Goal: Obtain resource: Download file/media

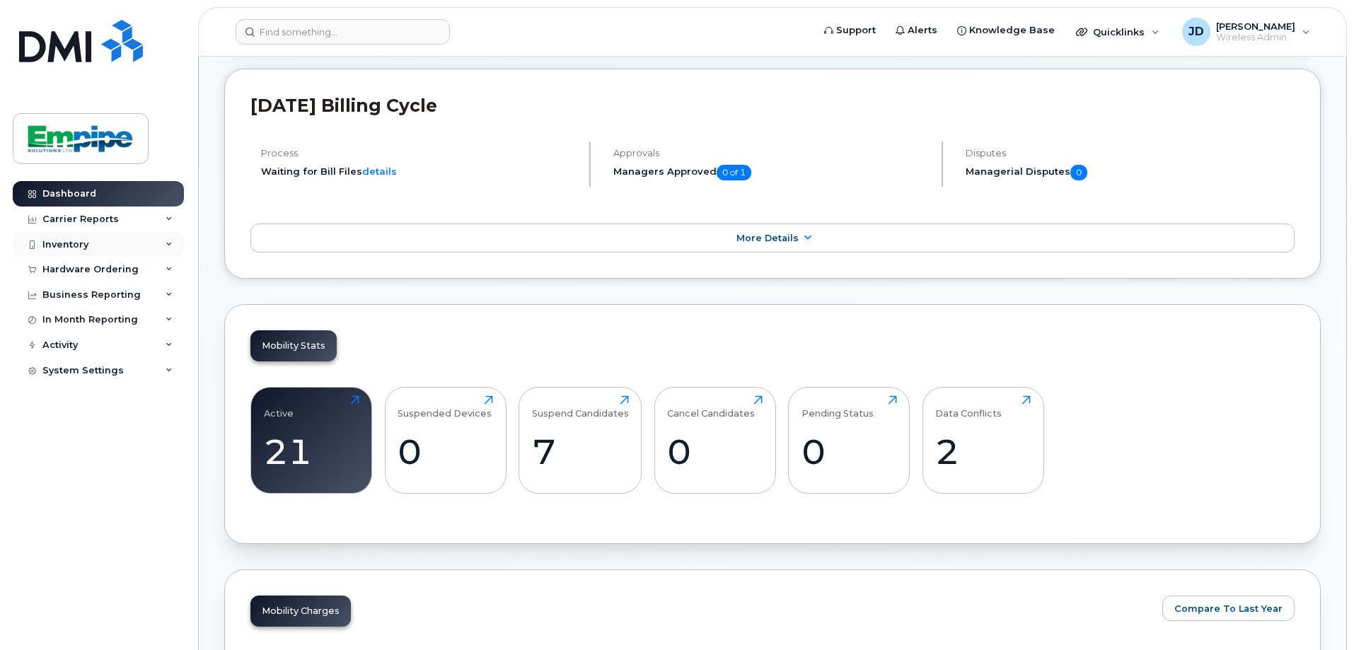
scroll to position [283, 0]
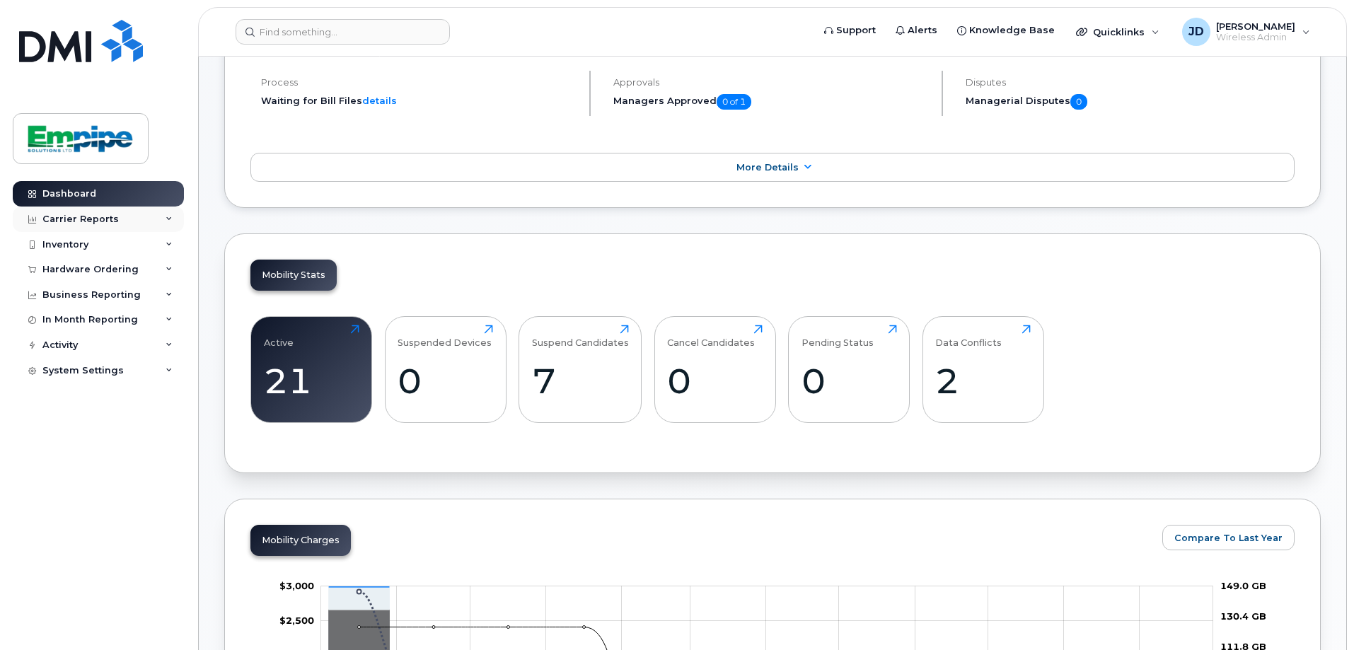
click at [149, 221] on div "Carrier Reports" at bounding box center [98, 219] width 171 height 25
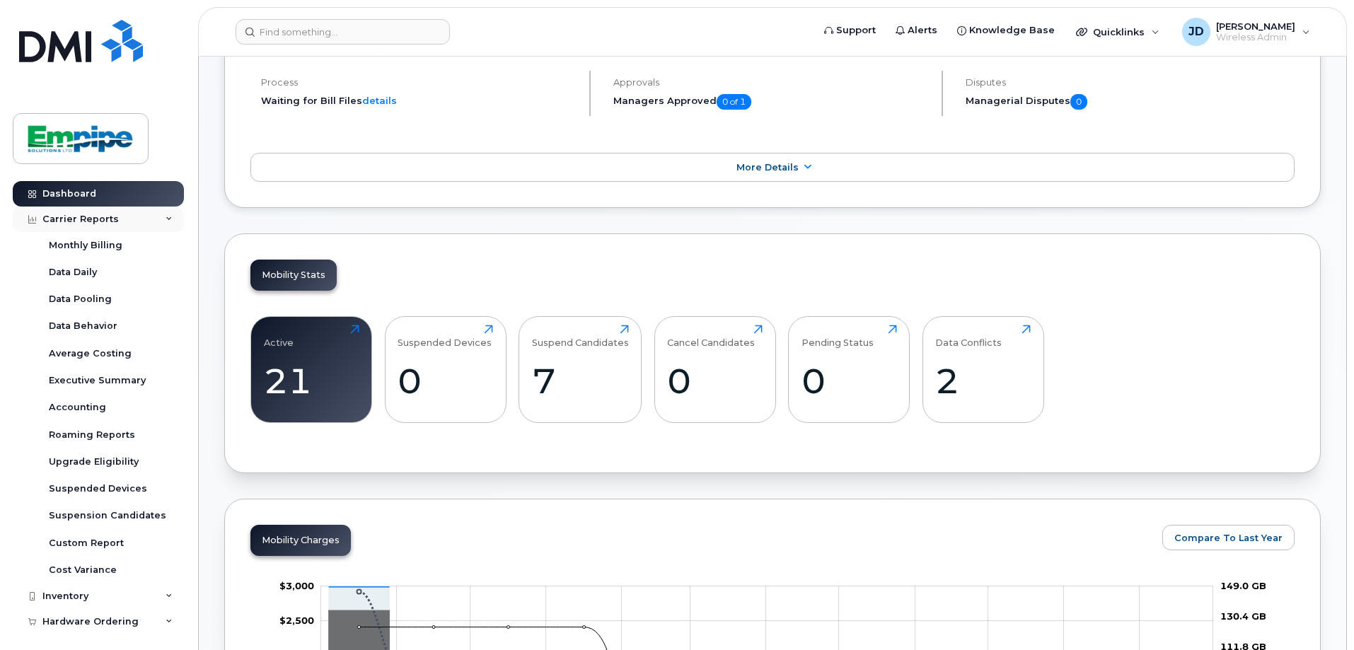
click at [144, 224] on div "Carrier Reports" at bounding box center [98, 219] width 171 height 25
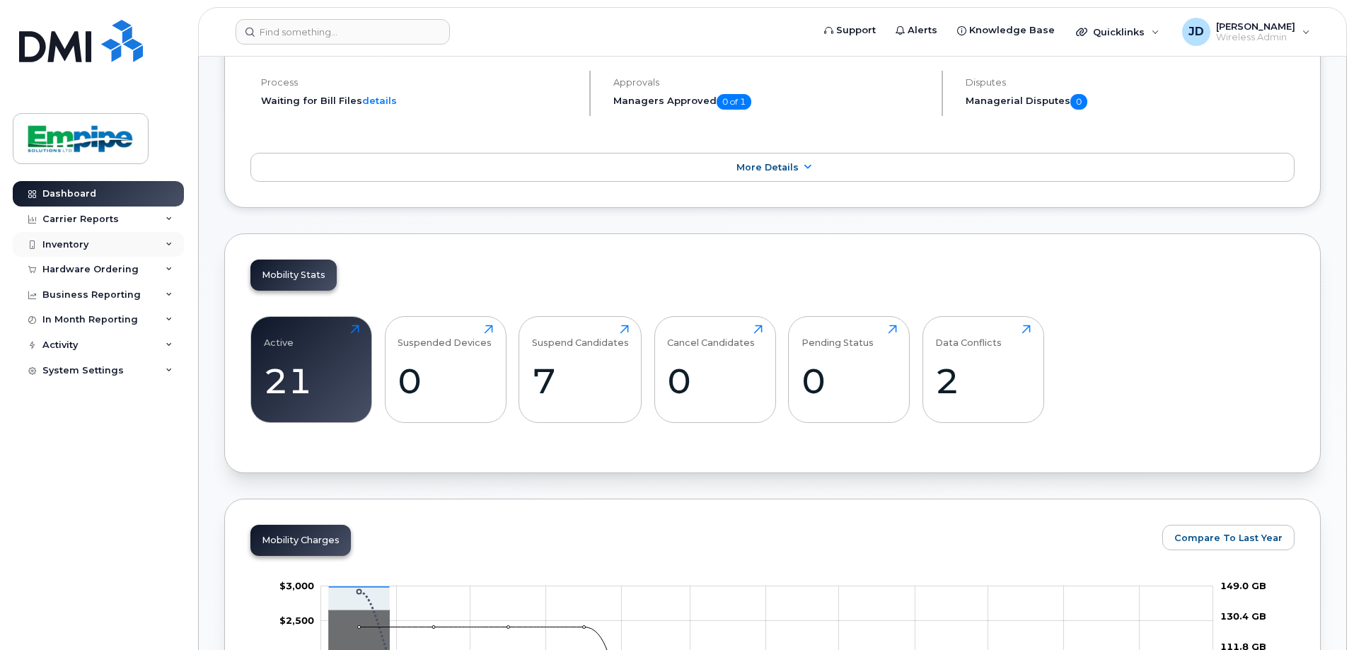
click at [153, 241] on div "Inventory" at bounding box center [98, 244] width 171 height 25
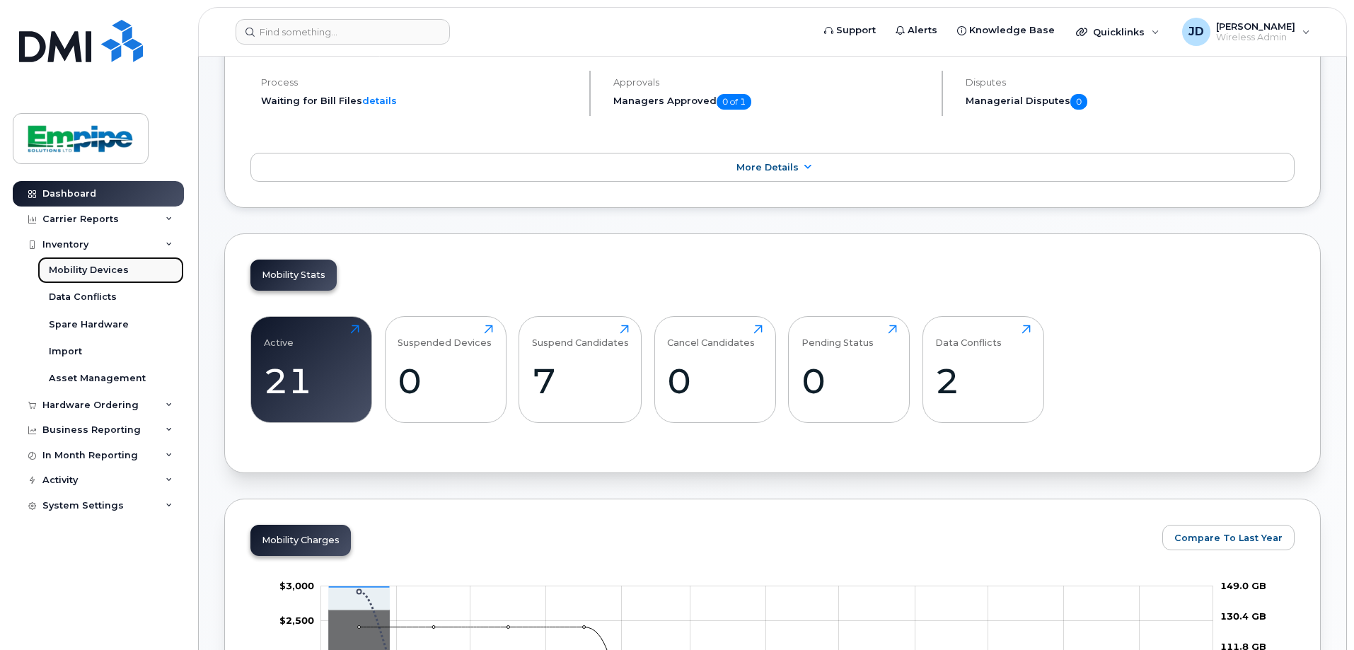
click at [140, 267] on link "Mobility Devices" at bounding box center [110, 270] width 146 height 27
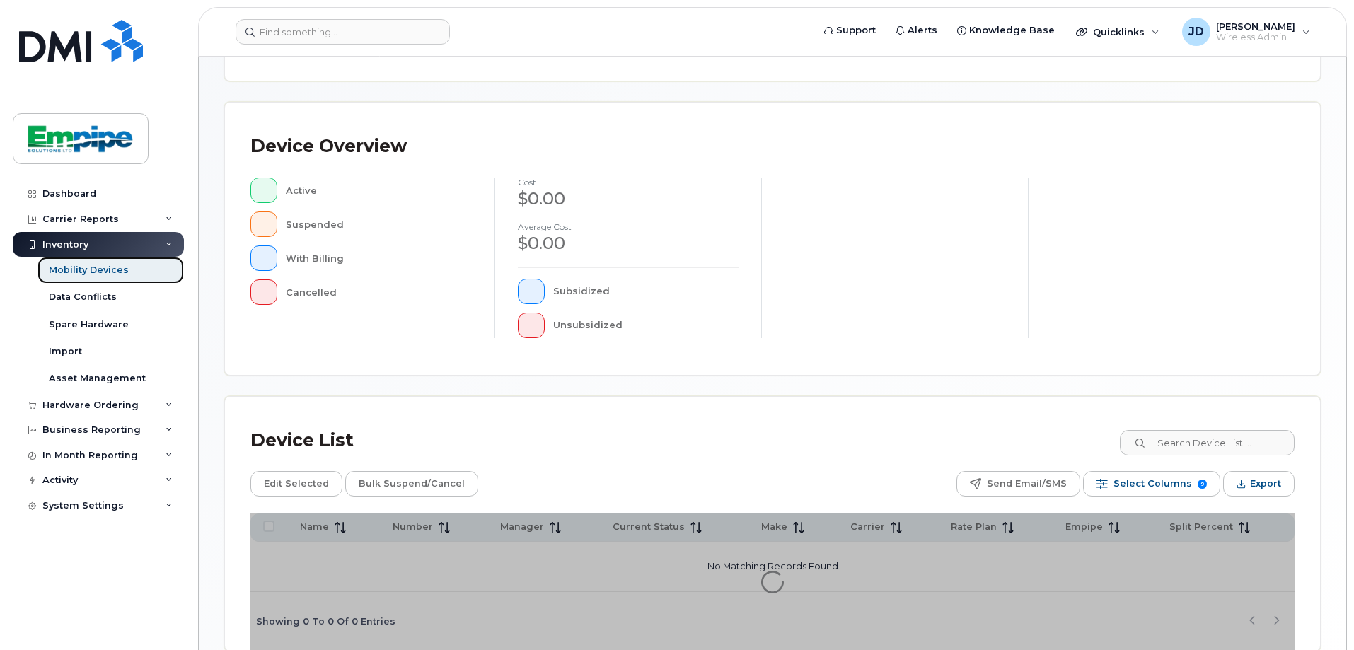
scroll to position [323, 0]
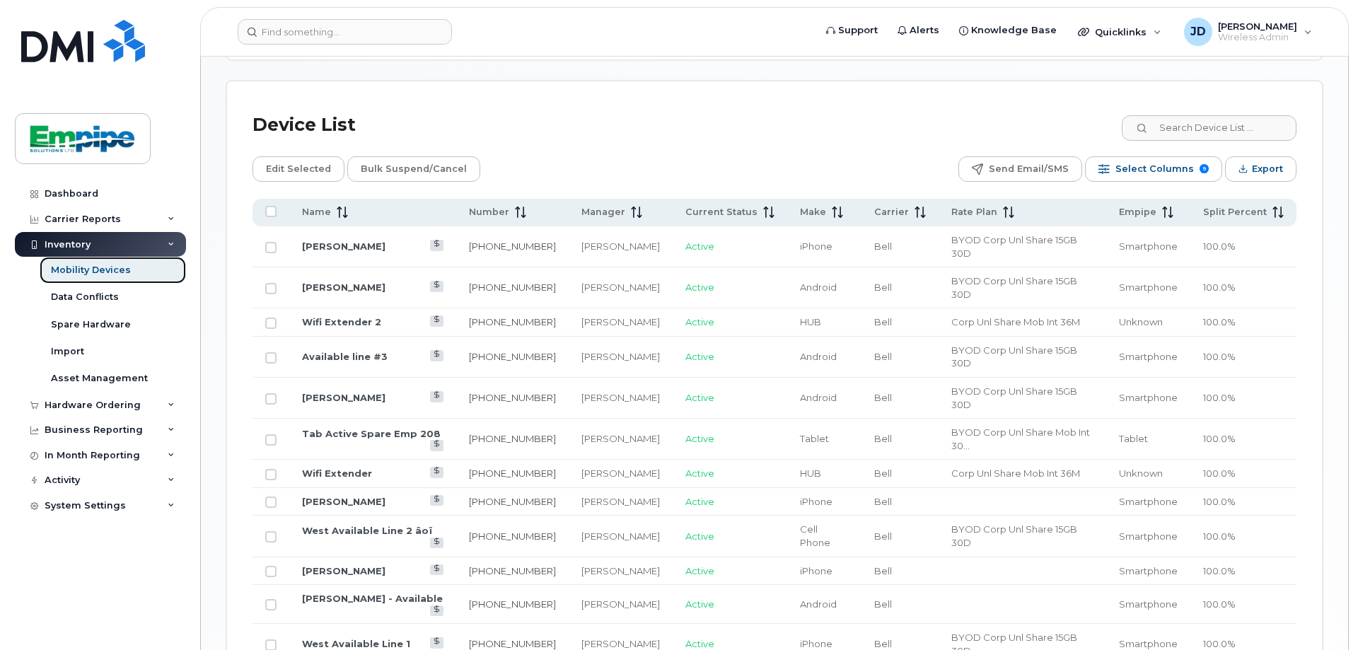
scroll to position [676, 0]
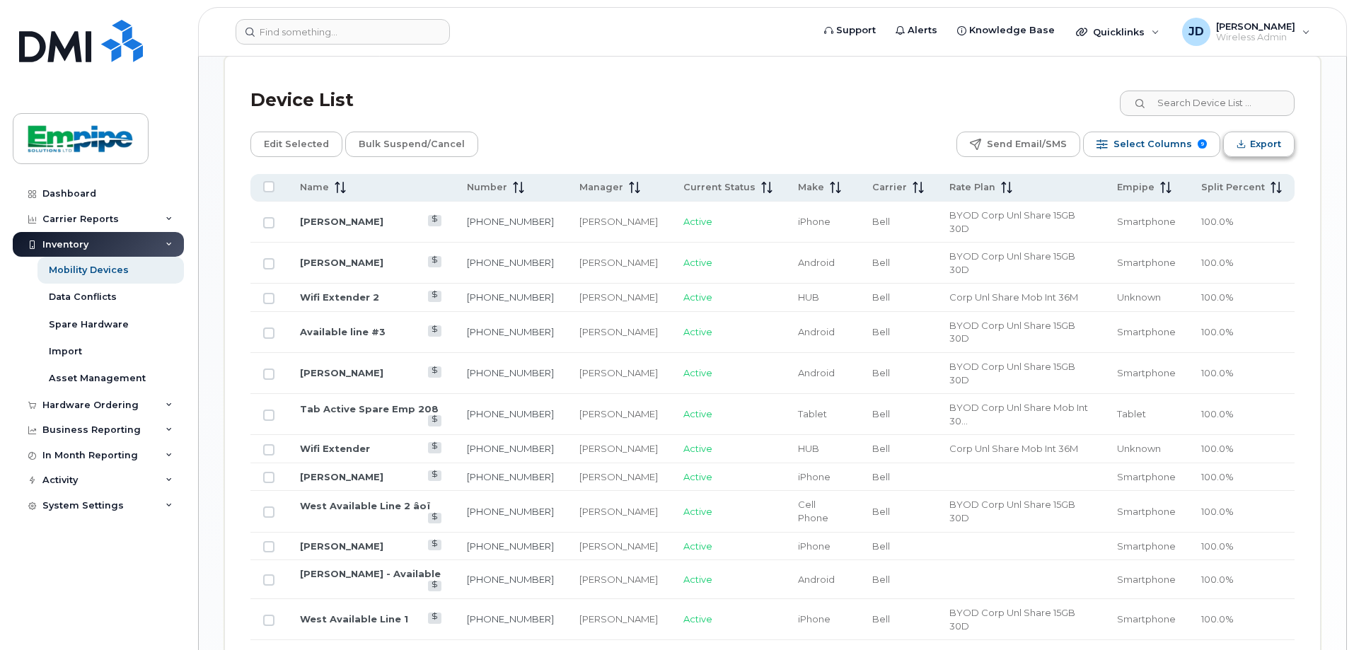
click at [1270, 139] on span "Export" at bounding box center [1265, 144] width 31 height 21
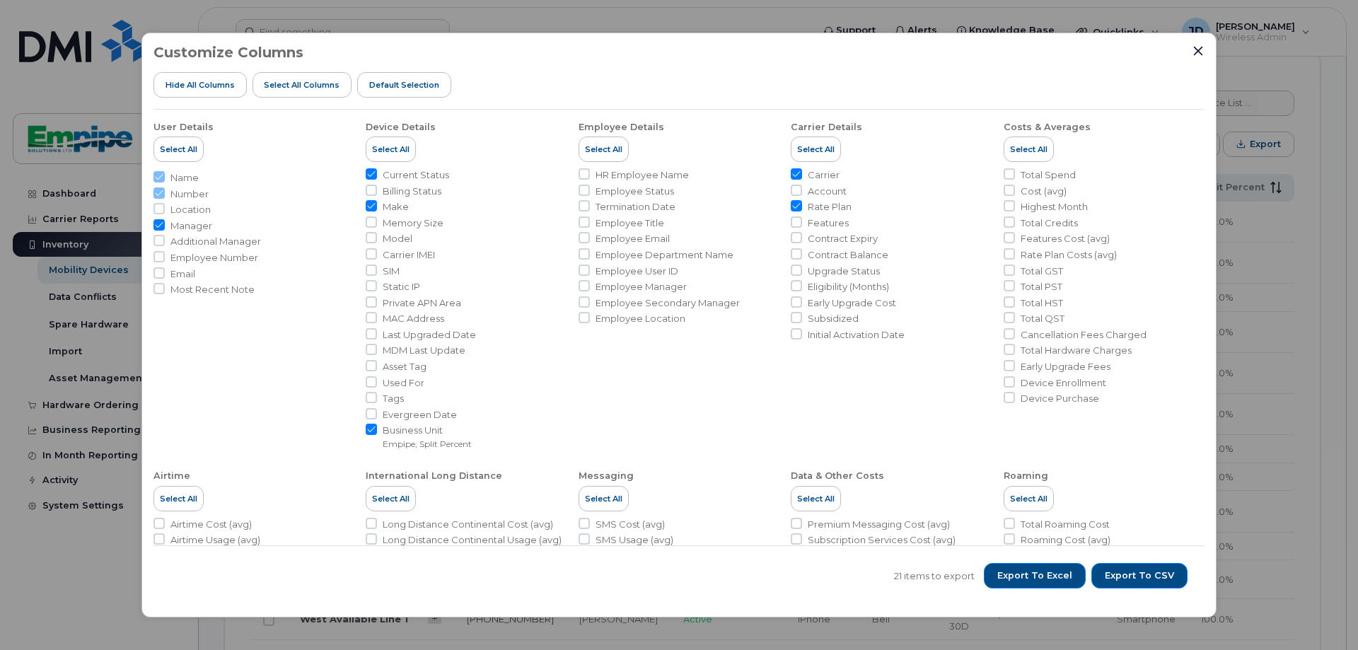
click at [227, 255] on span "Employee Number" at bounding box center [214, 257] width 88 height 13
click at [165, 255] on input "Employee Number" at bounding box center [158, 256] width 11 height 11
checkbox input "true"
click at [651, 174] on span "HR Employee Name" at bounding box center [642, 174] width 93 height 13
click at [590, 174] on input "HR Employee Name" at bounding box center [584, 173] width 11 height 11
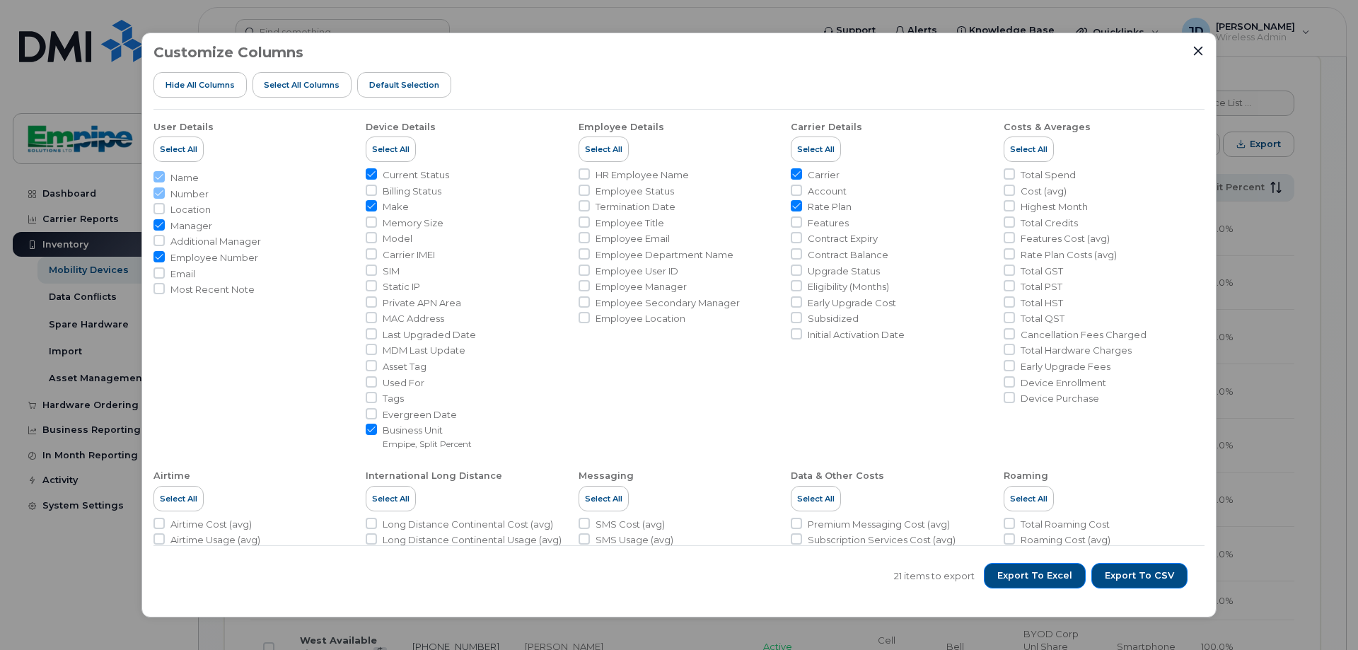
checkbox input "true"
click at [792, 204] on input "Rate Plan" at bounding box center [796, 205] width 11 height 11
checkbox input "false"
click at [1029, 576] on span "Export to Excel" at bounding box center [1034, 575] width 75 height 13
